Goal: Task Accomplishment & Management: Use online tool/utility

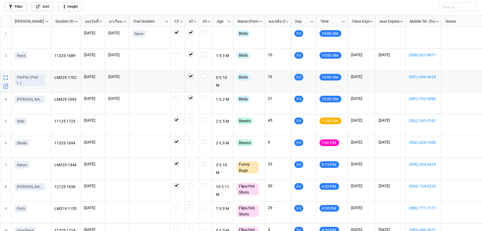
scroll to position [212, 479]
click at [191, 117] on label "grid" at bounding box center [191, 117] width 7 height 0
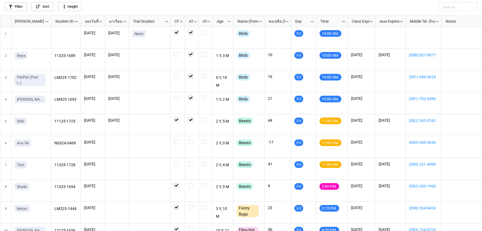
scroll to position [3, 3]
click at [12, 5] on icon at bounding box center [11, 7] width 4 height 4
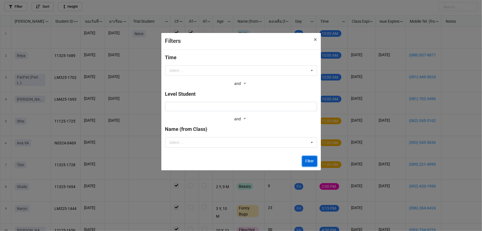
click at [309, 163] on button "Filter" at bounding box center [309, 161] width 15 height 10
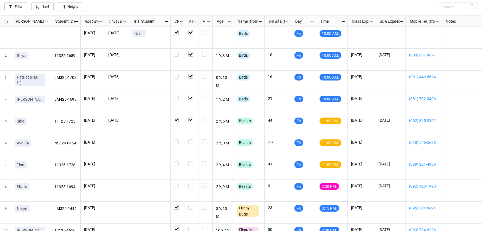
checkbox input "false"
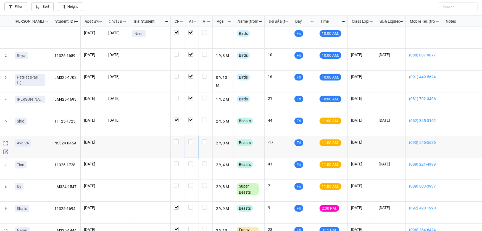
click at [195, 138] on div "grid" at bounding box center [192, 147] width 14 height 22
click at [189, 161] on label "grid" at bounding box center [191, 161] width 7 height 0
click at [189, 183] on label "grid" at bounding box center [191, 183] width 7 height 0
click at [193, 141] on div "grid" at bounding box center [191, 141] width 7 height 5
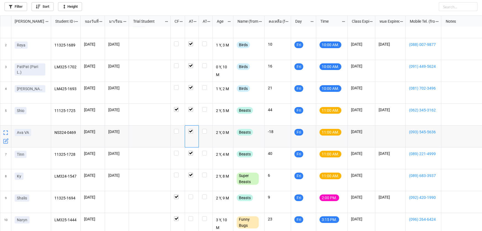
scroll to position [82, 0]
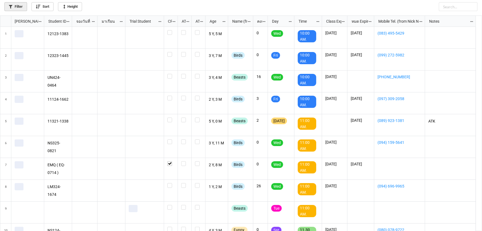
scroll to position [212, 479]
click at [22, 8] on link "Filter" at bounding box center [15, 6] width 23 height 9
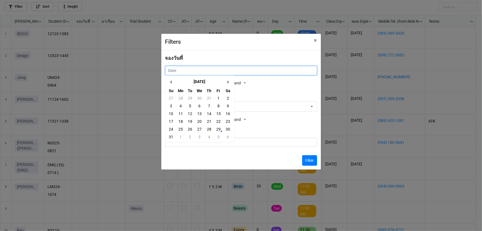
click at [183, 68] on input "text" at bounding box center [241, 70] width 152 height 9
click at [225, 128] on td "30" at bounding box center [227, 129] width 9 height 8
type input "30/8/2025"
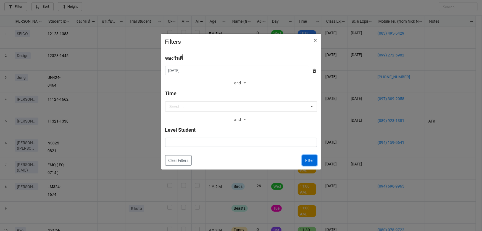
click at [307, 159] on button "Filter" at bounding box center [309, 160] width 15 height 10
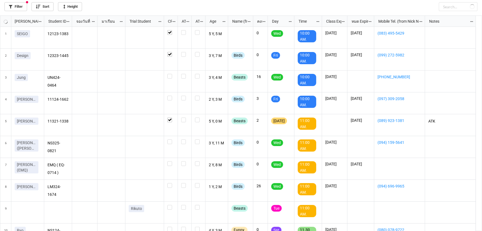
checkbox input "true"
checkbox input "false"
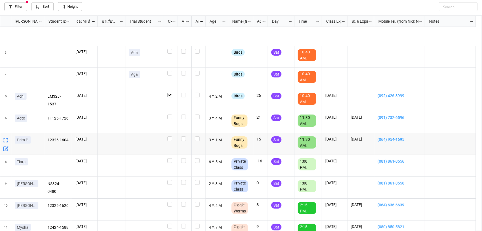
scroll to position [75, 0]
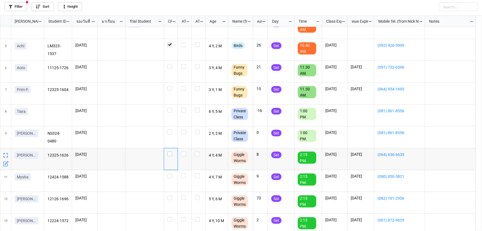
click at [170, 151] on label "grid" at bounding box center [170, 151] width 7 height 0
click at [170, 217] on label "grid" at bounding box center [170, 217] width 7 height 0
click at [169, 215] on div "grid" at bounding box center [171, 224] width 14 height 22
click at [169, 216] on div "grid" at bounding box center [171, 224] width 14 height 22
click at [171, 217] on label "grid" at bounding box center [170, 217] width 7 height 0
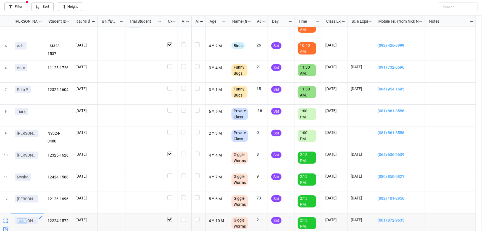
drag, startPoint x: 32, startPoint y: 223, endPoint x: 14, endPoint y: 220, distance: 17.8
click at [13, 220] on div "Kalle" at bounding box center [27, 224] width 33 height 22
copy p "Kalle"
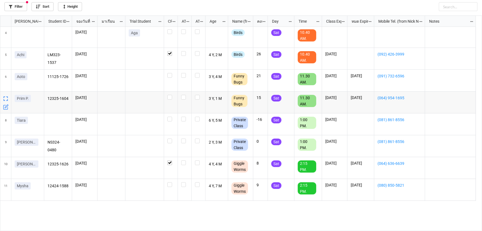
scroll to position [0, 0]
